Goal: Information Seeking & Learning: Check status

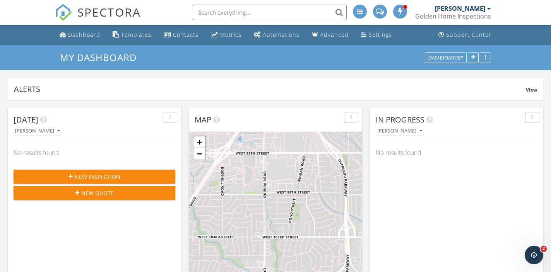
scroll to position [801, 551]
click at [83, 32] on div "Dashboard" at bounding box center [84, 34] width 32 height 7
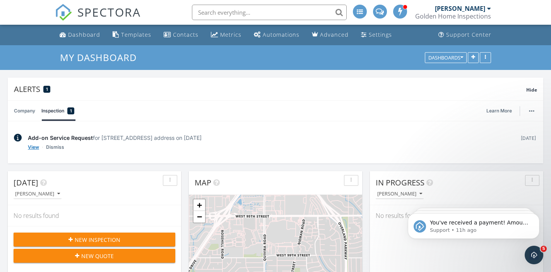
click at [34, 148] on link "View" at bounding box center [33, 148] width 11 height 8
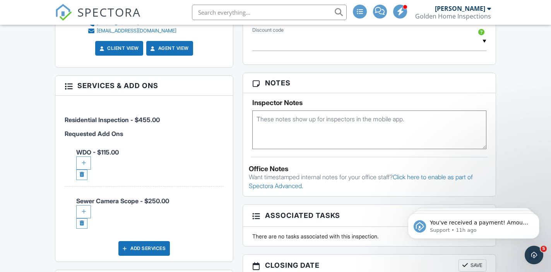
scroll to position [473, 0]
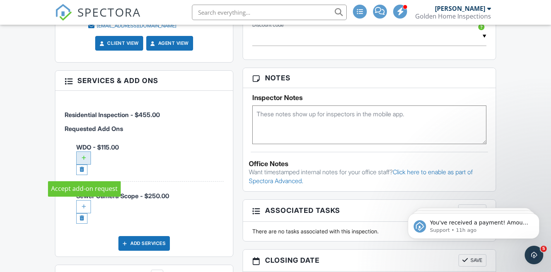
click at [86, 165] on div at bounding box center [83, 158] width 15 height 13
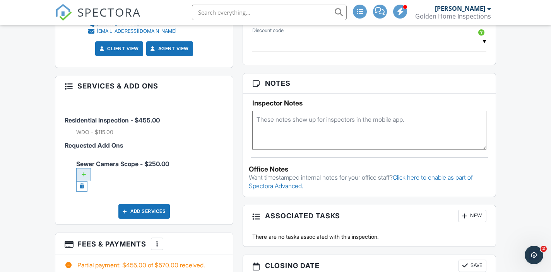
click at [87, 181] on div at bounding box center [83, 174] width 15 height 13
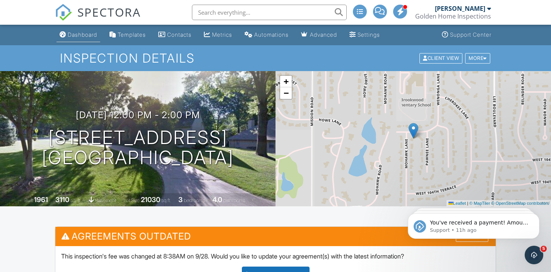
click at [88, 38] on div "Dashboard" at bounding box center [82, 34] width 29 height 7
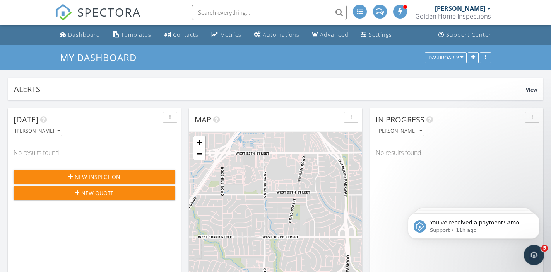
click at [535, 257] on icon "Open Intercom Messenger" at bounding box center [533, 254] width 13 height 13
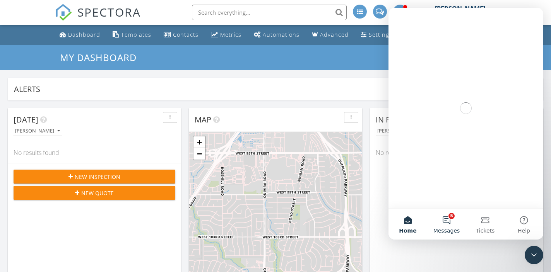
click at [450, 223] on button "5 Messages" at bounding box center [446, 224] width 39 height 31
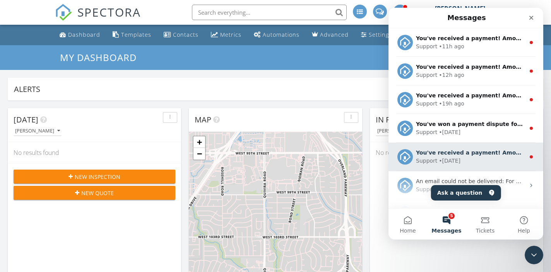
click at [505, 157] on div "You've received a payment! Amount $340.00 Fee $3.99 Net $336.01 Transaction # p…" at bounding box center [470, 153] width 109 height 8
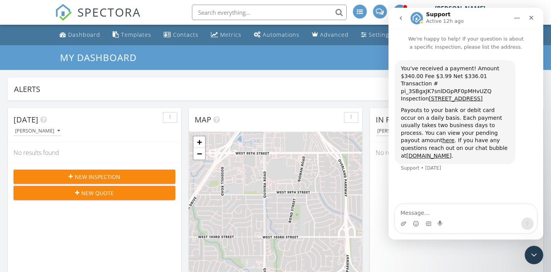
click at [398, 19] on icon "go back" at bounding box center [401, 18] width 6 height 6
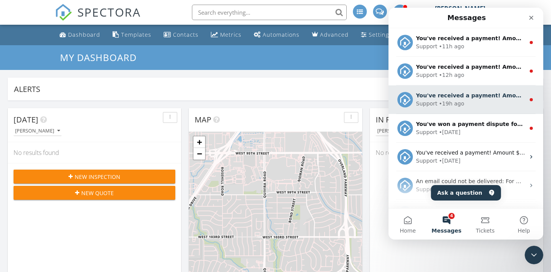
scroll to position [8, 0]
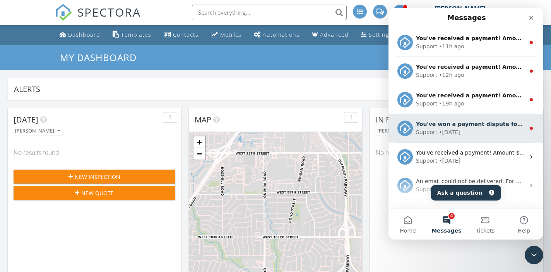
click at [450, 132] on div "• [DATE]" at bounding box center [450, 132] width 22 height 8
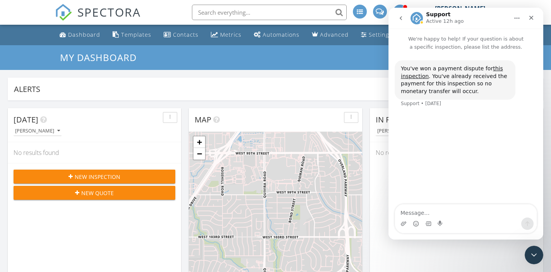
click at [402, 21] on icon "go back" at bounding box center [401, 18] width 6 height 6
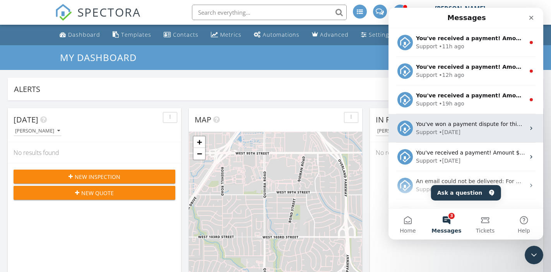
scroll to position [0, 0]
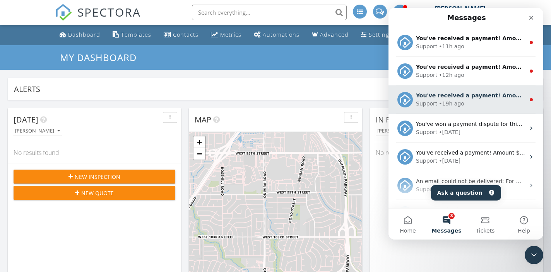
click at [470, 104] on div "Support • 19h ago" at bounding box center [470, 104] width 109 height 8
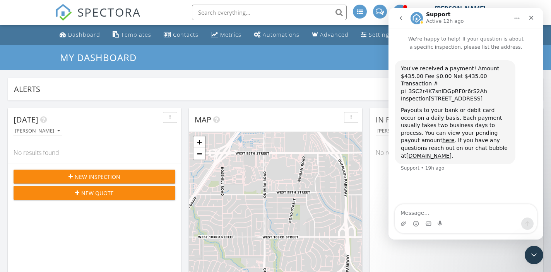
click at [401, 18] on icon "go back" at bounding box center [401, 18] width 6 height 6
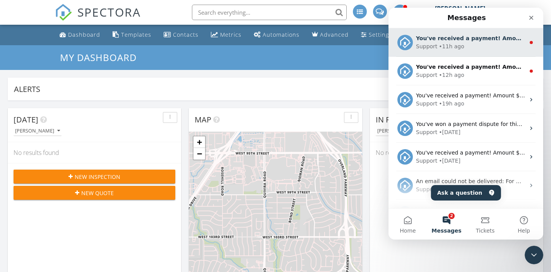
scroll to position [9, 0]
click at [436, 56] on div "You've received a payment! Amount $850.00 Fee $0.00 Net $850.00 Transaction # p…" at bounding box center [466, 42] width 155 height 29
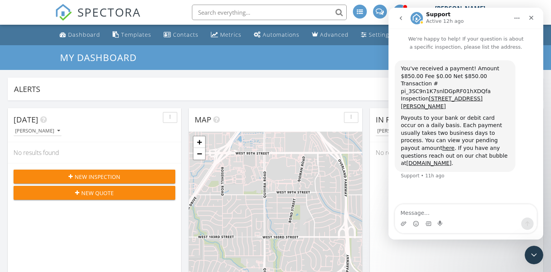
click at [402, 15] on button "go back" at bounding box center [401, 18] width 15 height 15
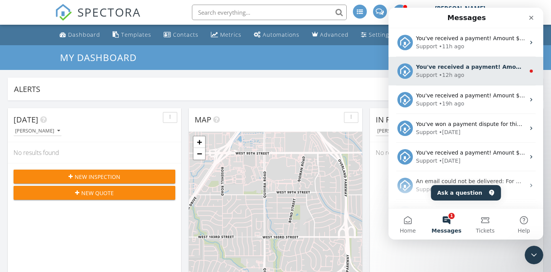
scroll to position [0, 0]
click at [450, 63] on div "You've received a payment! Amount $455.00 Fee $0.00 Net $455.00 Transaction # p…" at bounding box center [470, 67] width 109 height 8
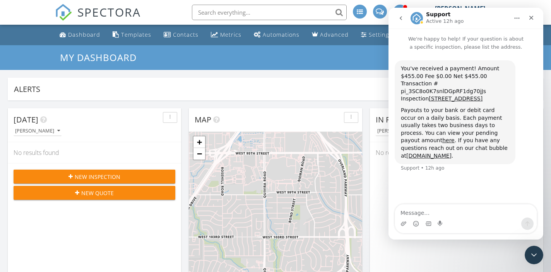
click at [399, 18] on icon "go back" at bounding box center [401, 18] width 6 height 6
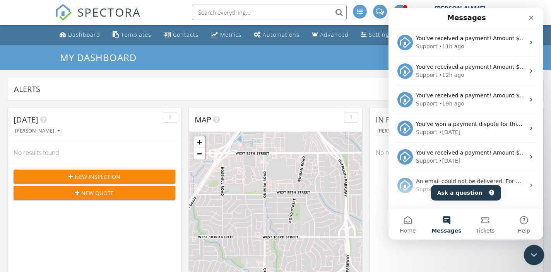
click at [534, 248] on div "Close Intercom Messenger" at bounding box center [533, 254] width 19 height 19
